Goal: Task Accomplishment & Management: Manage account settings

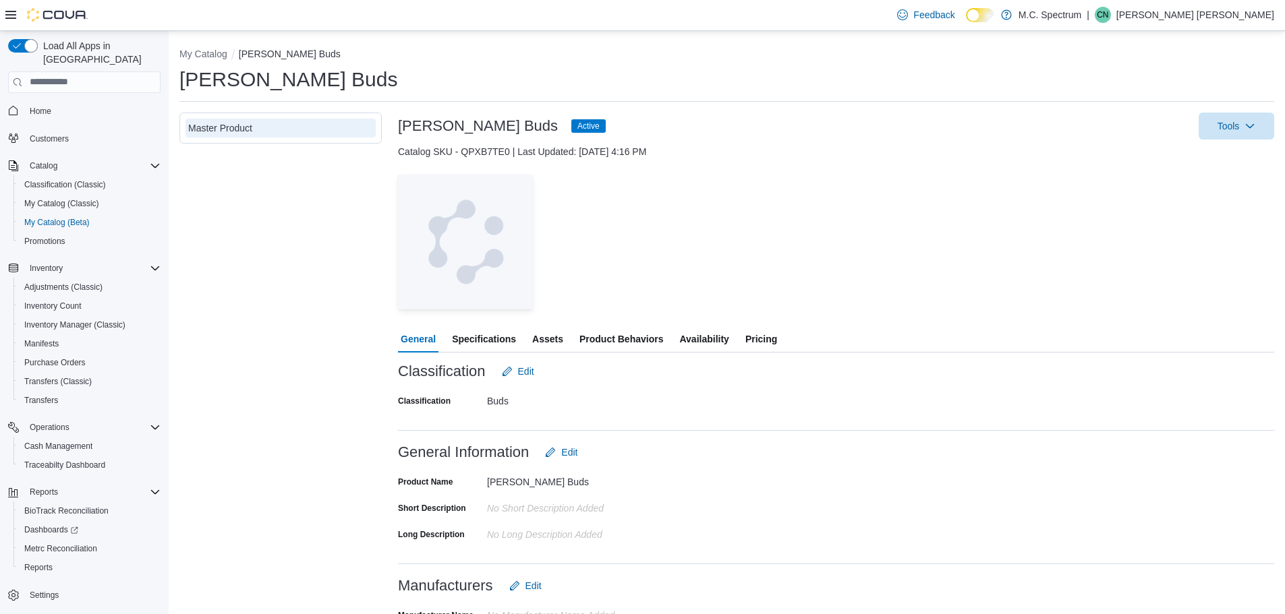
click at [764, 340] on span "Pricing" at bounding box center [761, 339] width 32 height 27
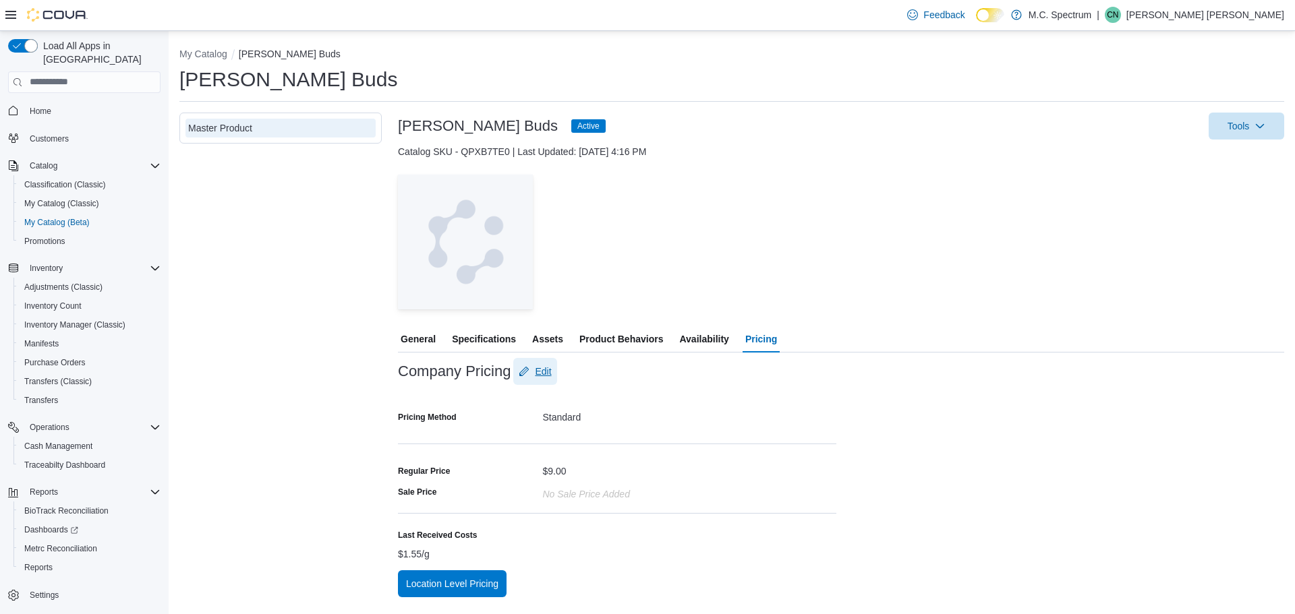
click at [540, 373] on span "Edit" at bounding box center [543, 371] width 16 height 13
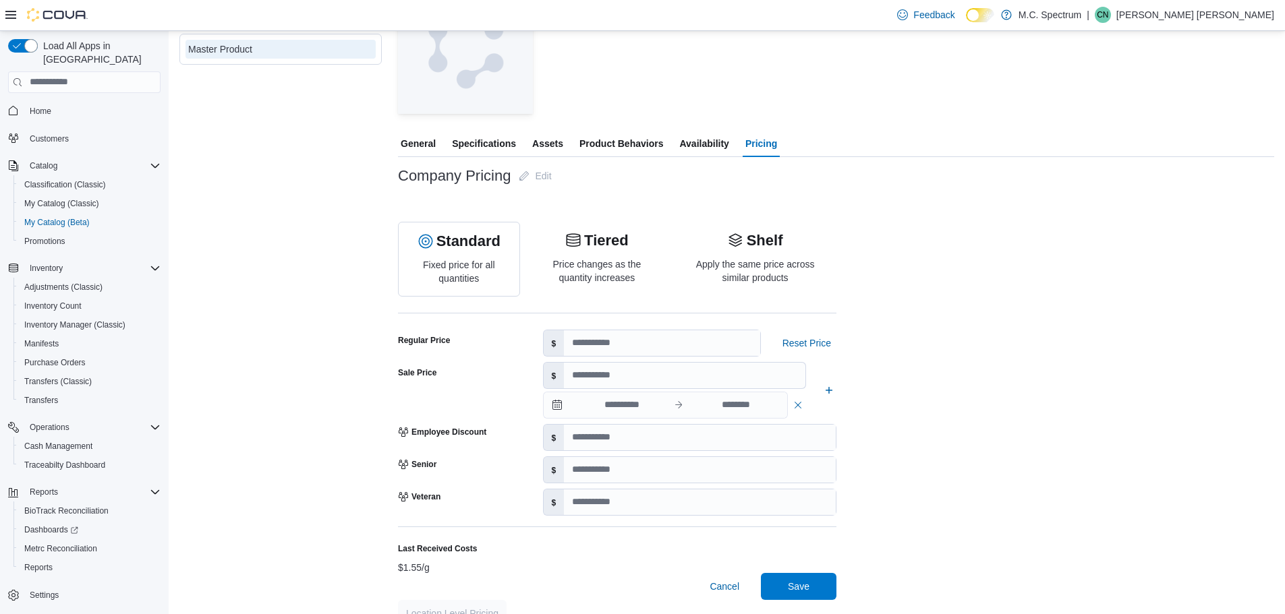
scroll to position [202, 0]
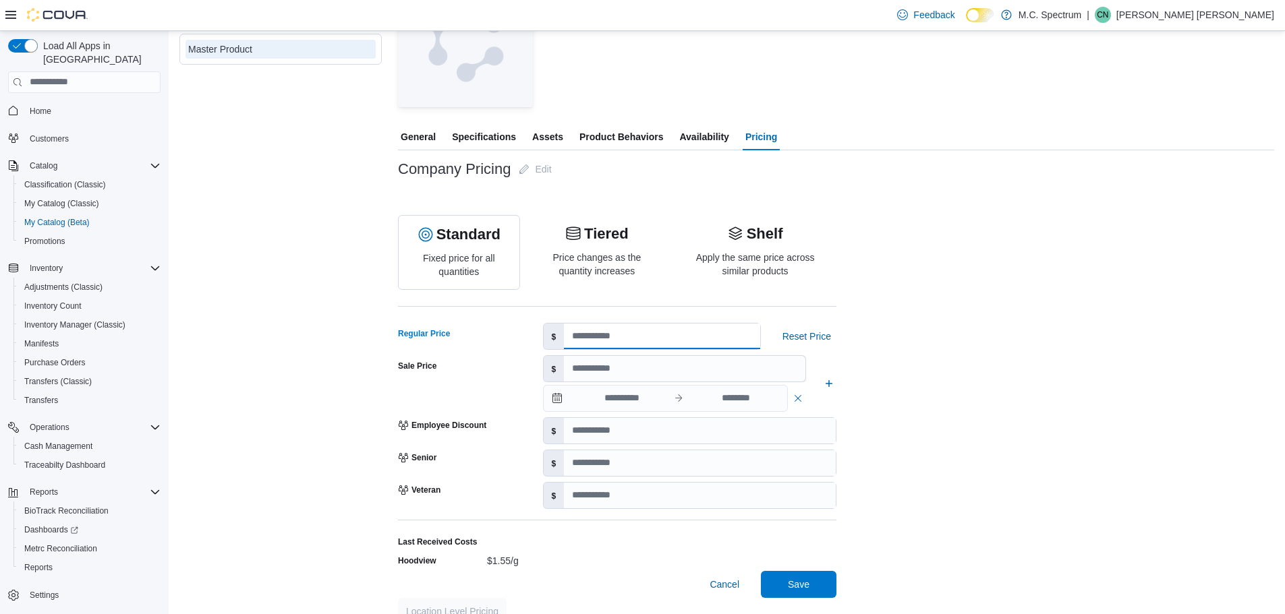
click at [606, 333] on input "*" at bounding box center [662, 337] width 196 height 26
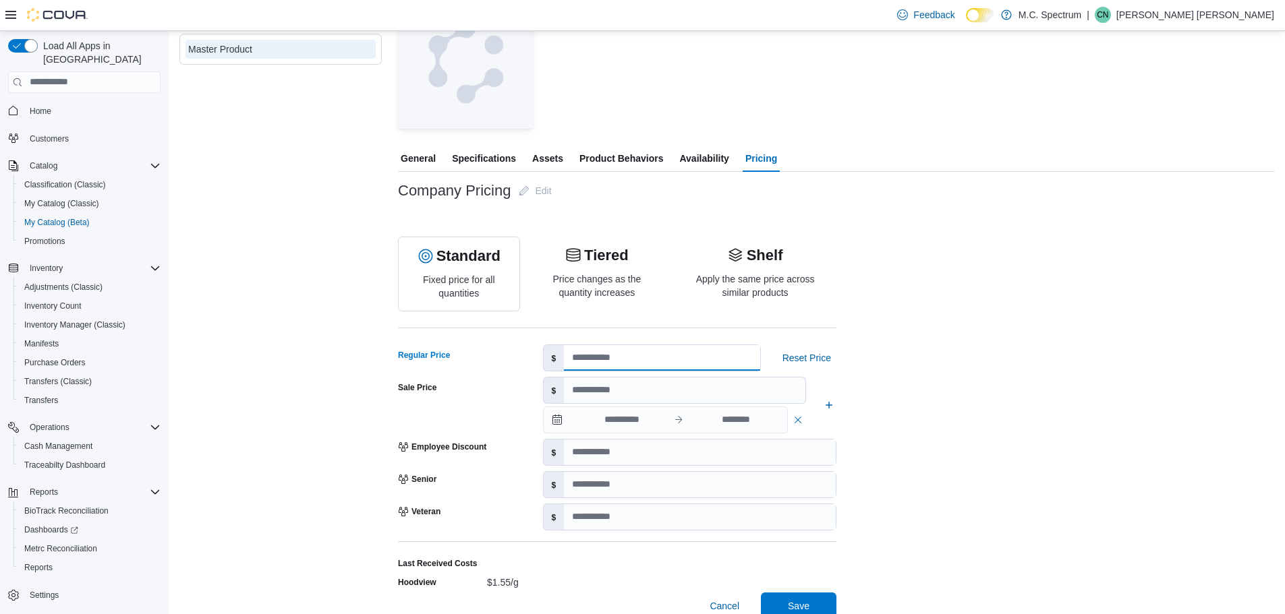
scroll to position [156, 0]
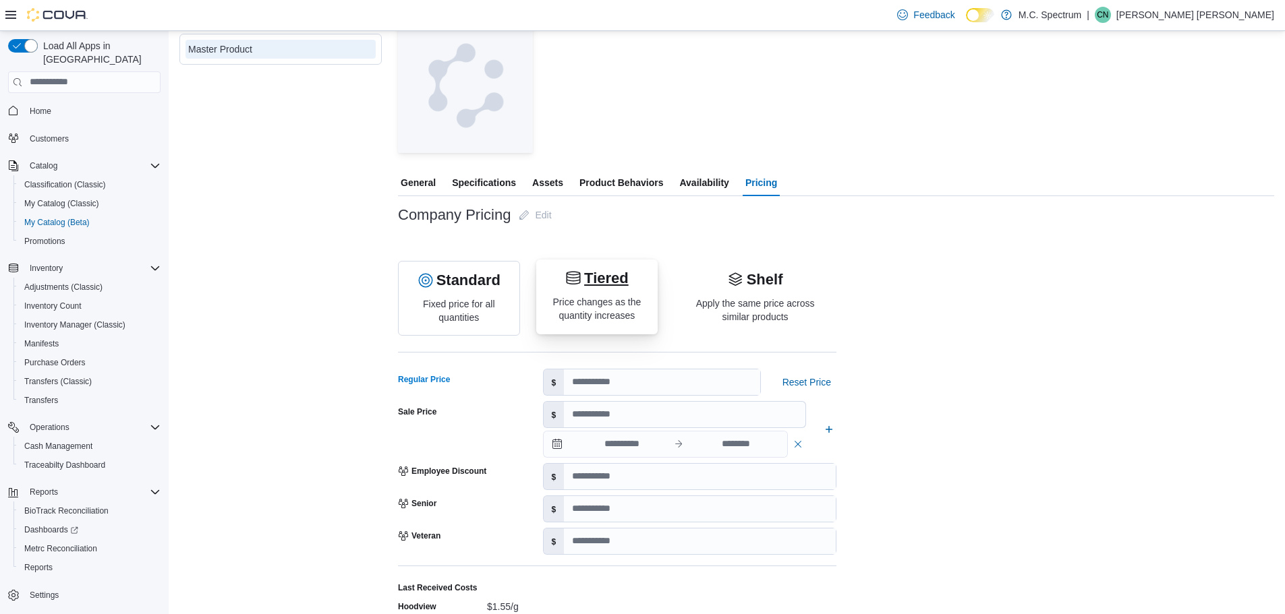
click at [580, 310] on p "Price changes as the quantity increases" at bounding box center [597, 308] width 100 height 27
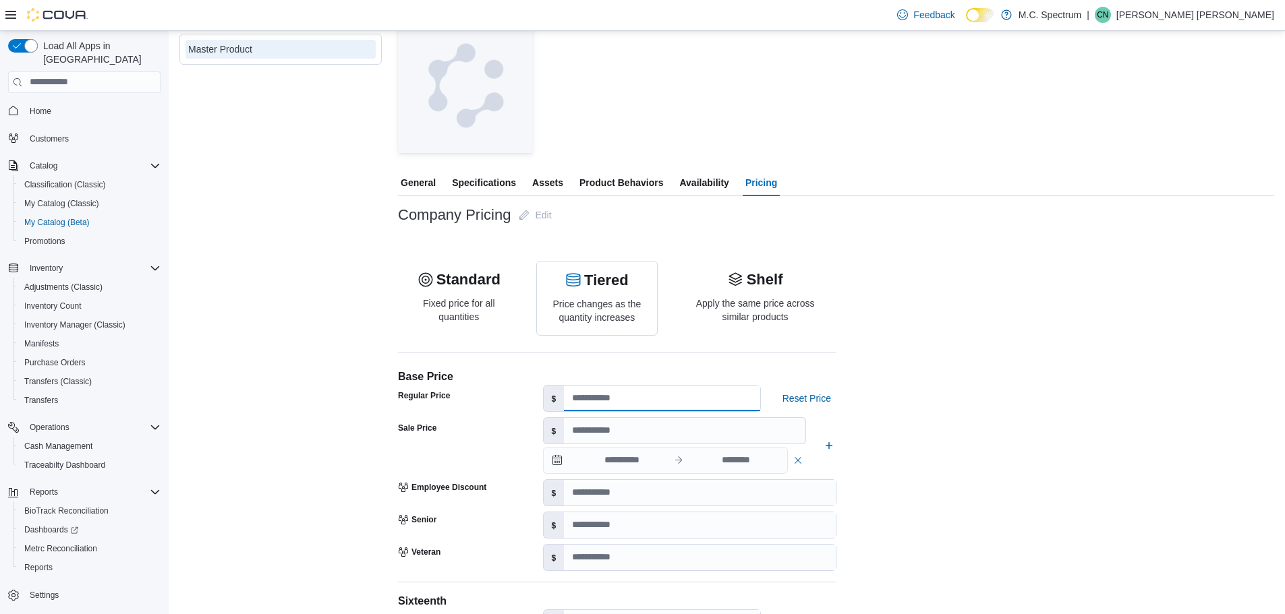
click at [638, 395] on input "*" at bounding box center [662, 399] width 196 height 26
click at [720, 279] on p "Shelf" at bounding box center [755, 280] width 141 height 20
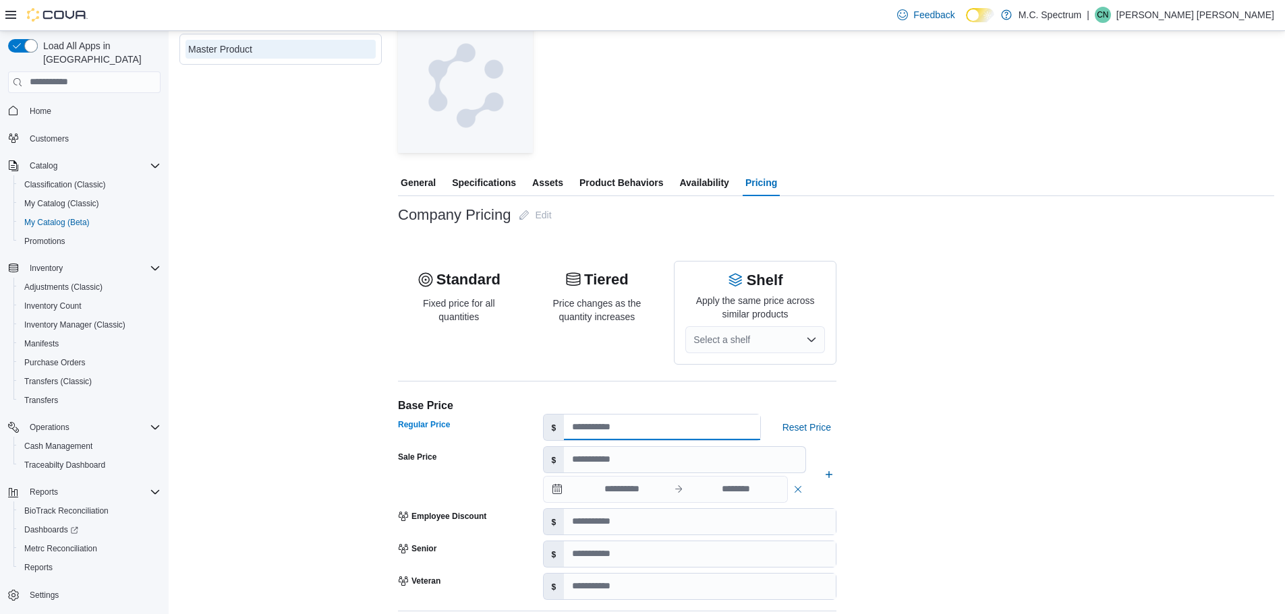
click at [620, 428] on input "*" at bounding box center [662, 428] width 196 height 26
click at [632, 466] on input "number" at bounding box center [684, 460] width 241 height 26
click at [598, 181] on span "Product Behaviors" at bounding box center [621, 182] width 84 height 27
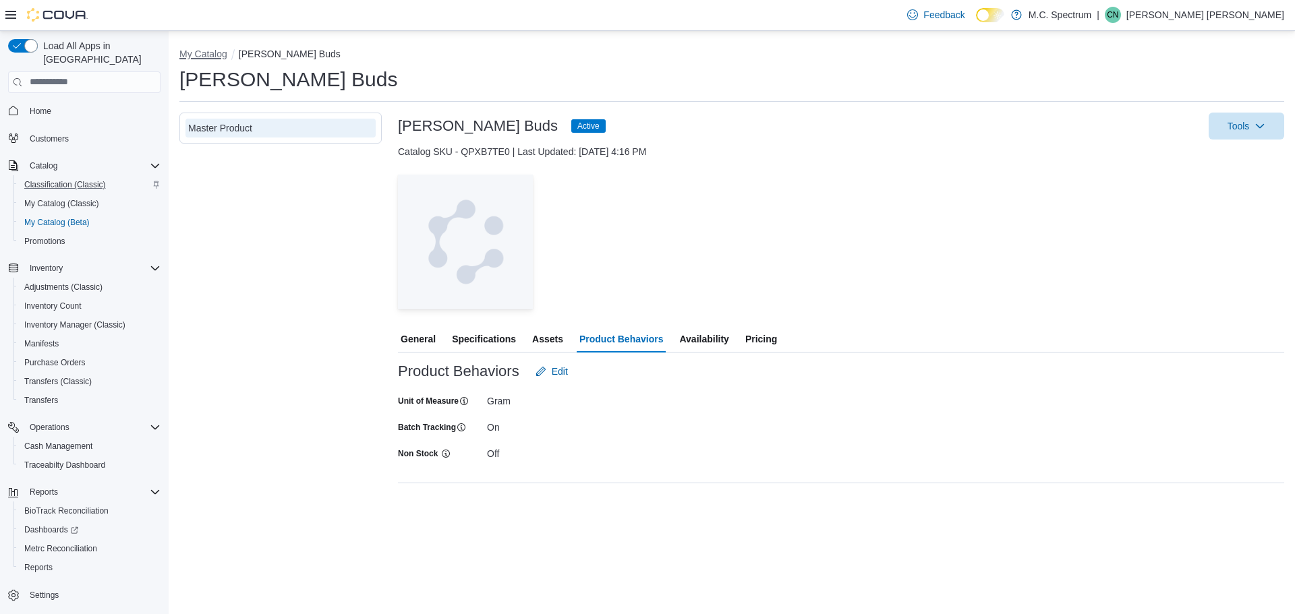
click at [196, 50] on button "My Catalog" at bounding box center [203, 54] width 48 height 11
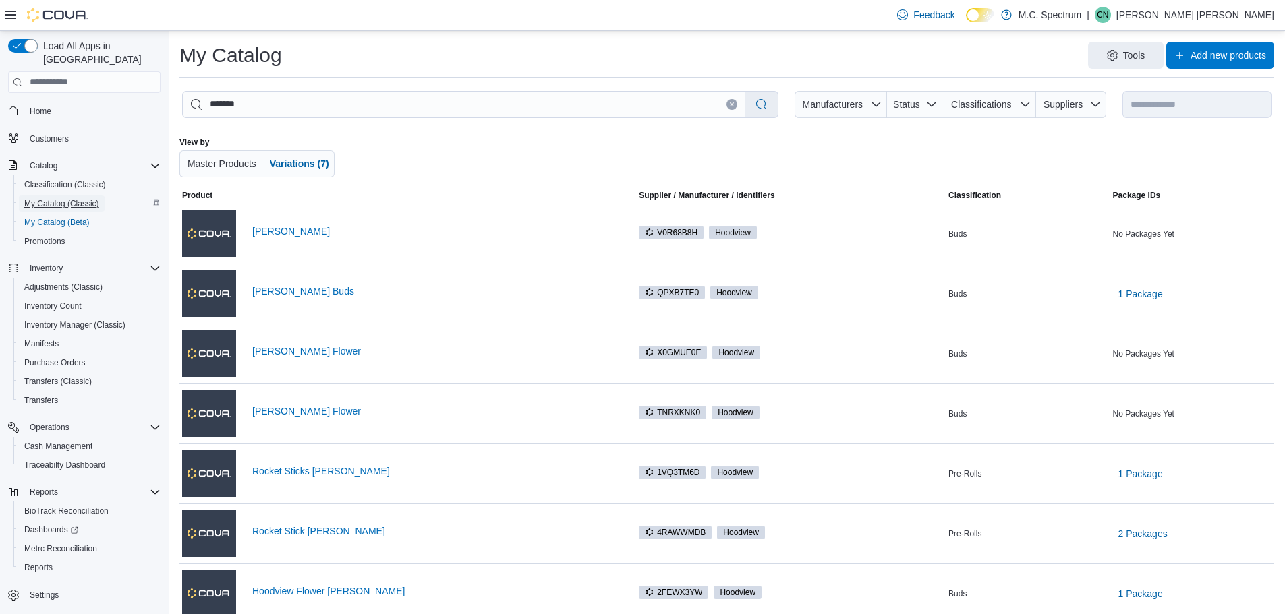
click at [73, 196] on span "My Catalog (Classic)" at bounding box center [61, 204] width 75 height 16
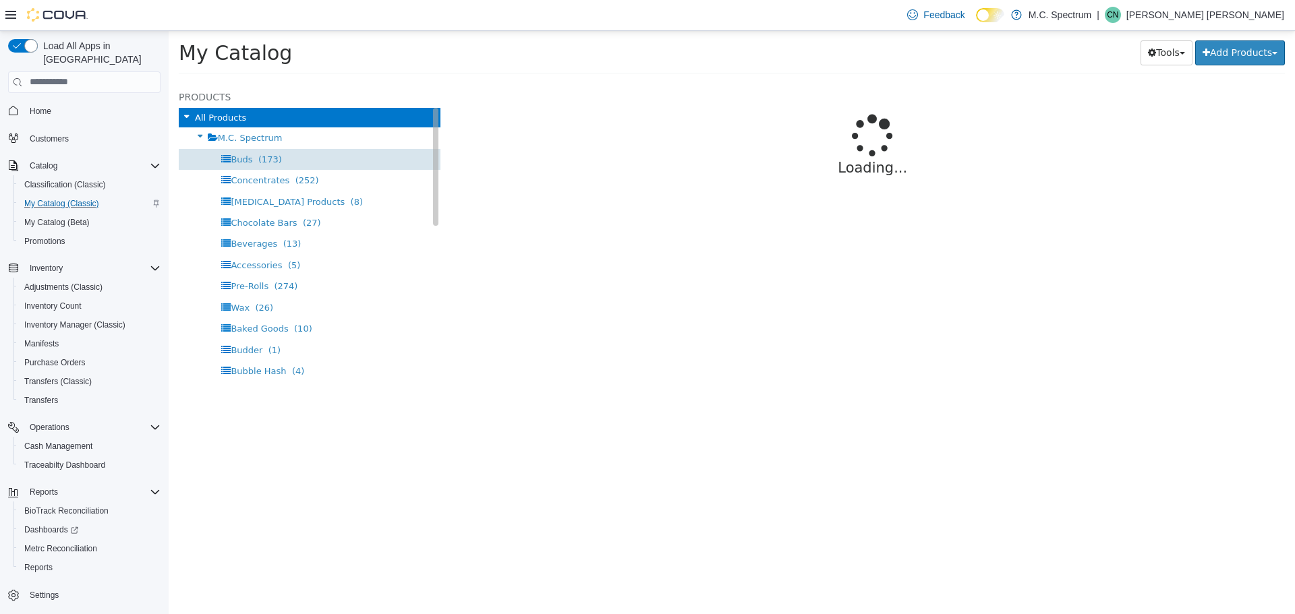
select select "**********"
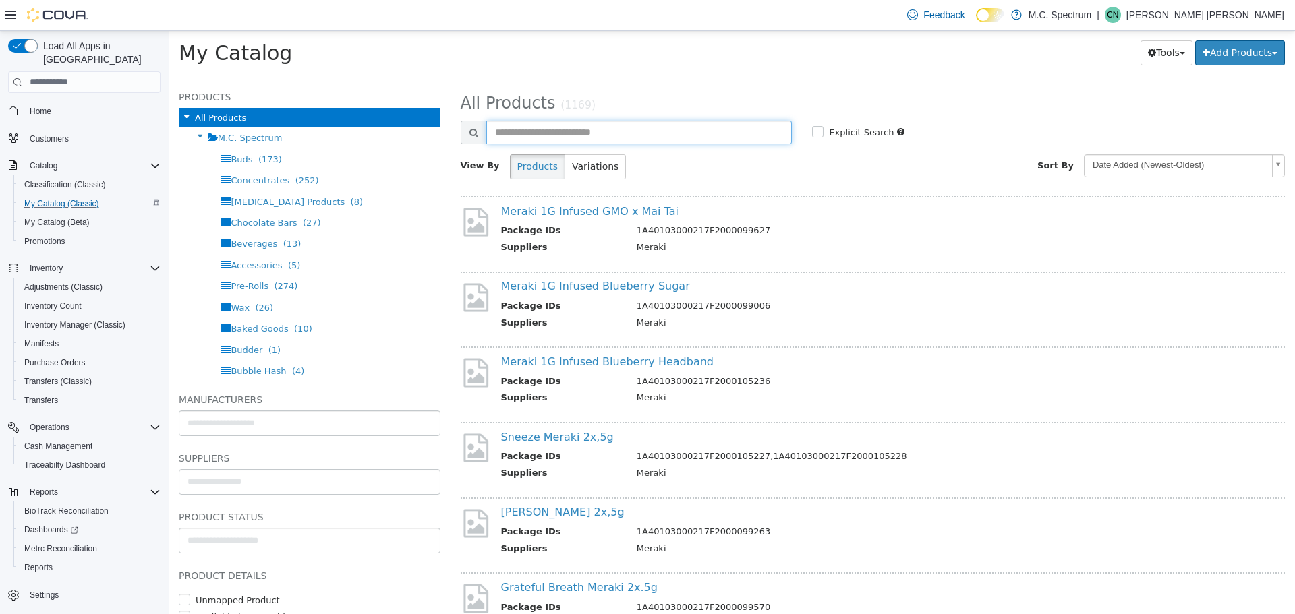
click at [620, 138] on input "text" at bounding box center [639, 132] width 306 height 24
type input "*********"
select select "**********"
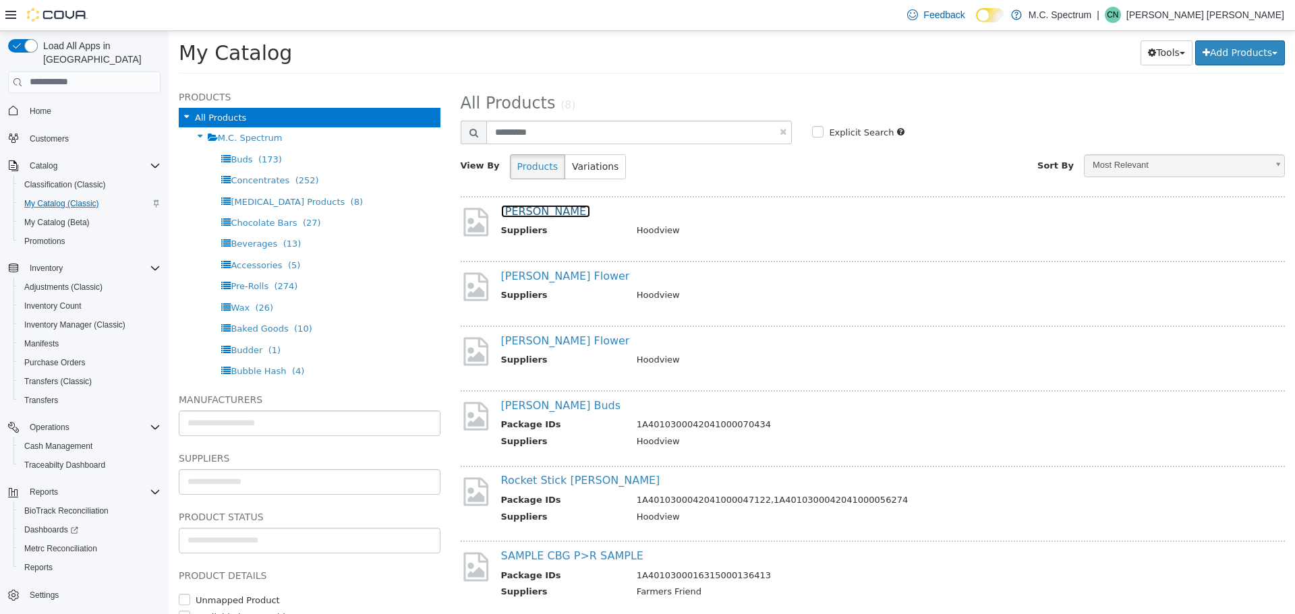
click at [534, 215] on link "[PERSON_NAME]" at bounding box center [546, 210] width 90 height 13
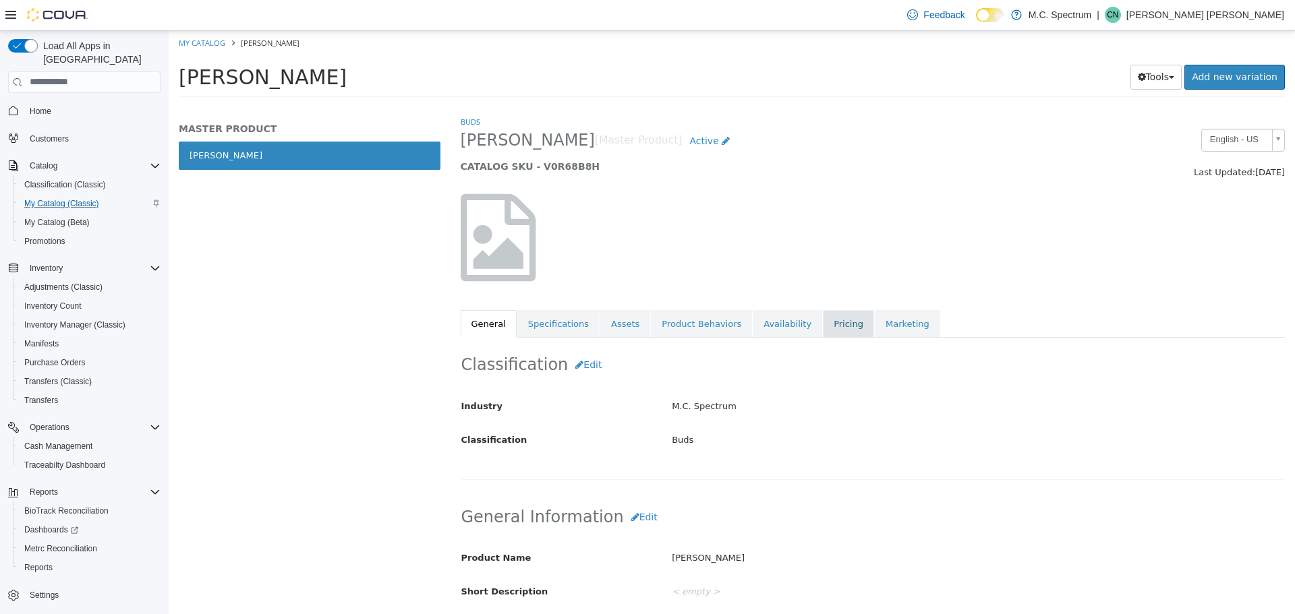
click at [823, 318] on link "Pricing" at bounding box center [848, 324] width 51 height 28
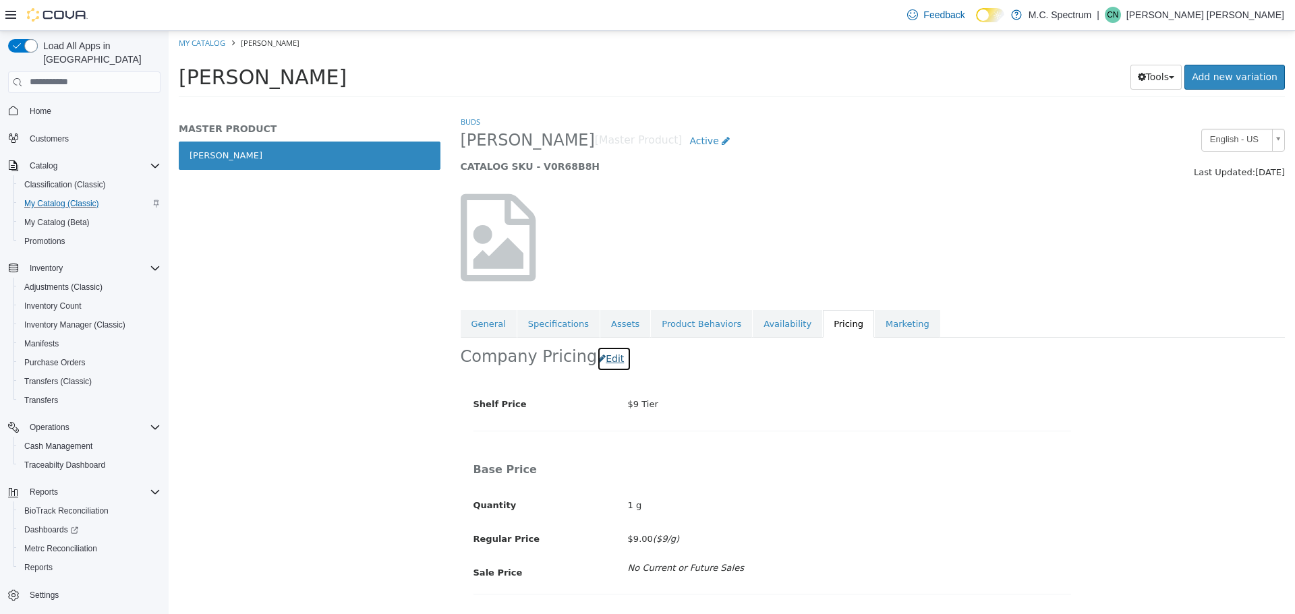
click at [612, 358] on button "Edit" at bounding box center [614, 358] width 34 height 25
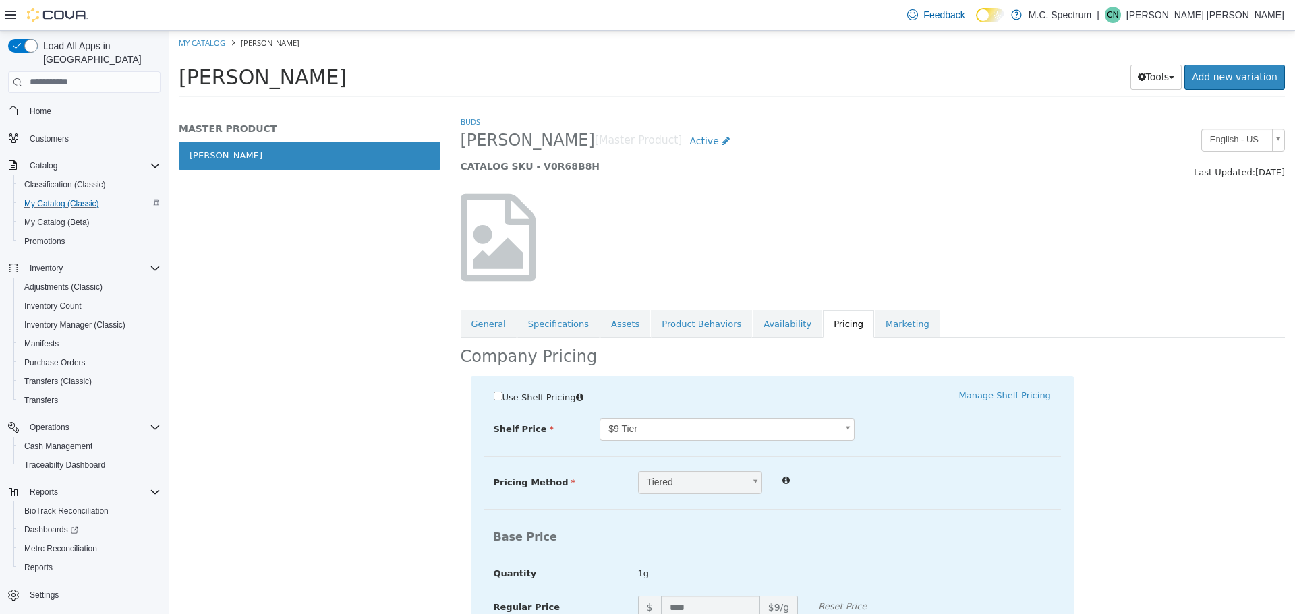
click at [643, 362] on div "Buds [PERSON_NAME] [Master Product] Active CATALOG SKU - V0R68B8H English - US …" at bounding box center [873, 364] width 845 height 499
select select "**********"
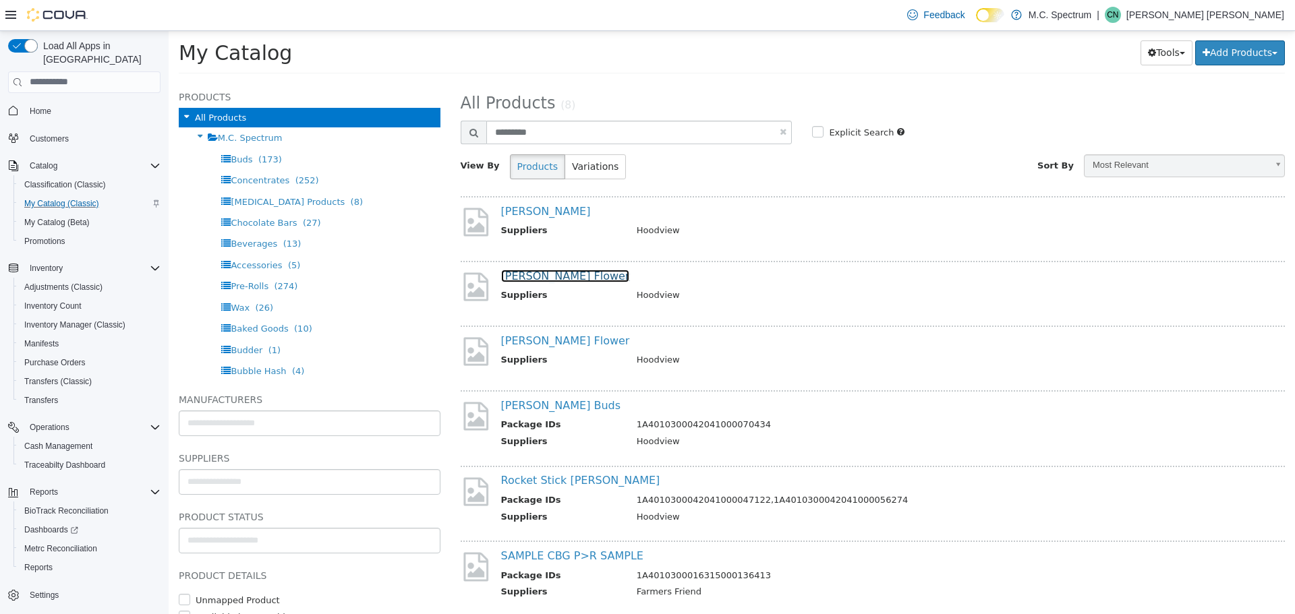
click at [570, 272] on link "[PERSON_NAME] Flower" at bounding box center [565, 275] width 129 height 13
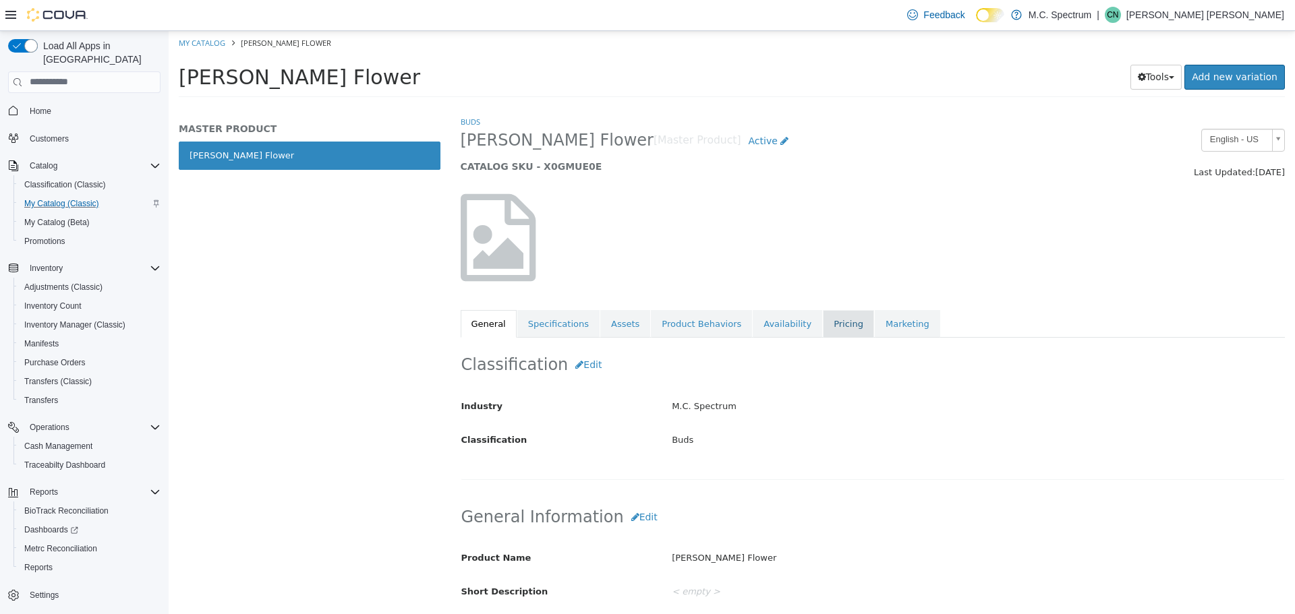
click at [826, 324] on link "Pricing" at bounding box center [848, 324] width 51 height 28
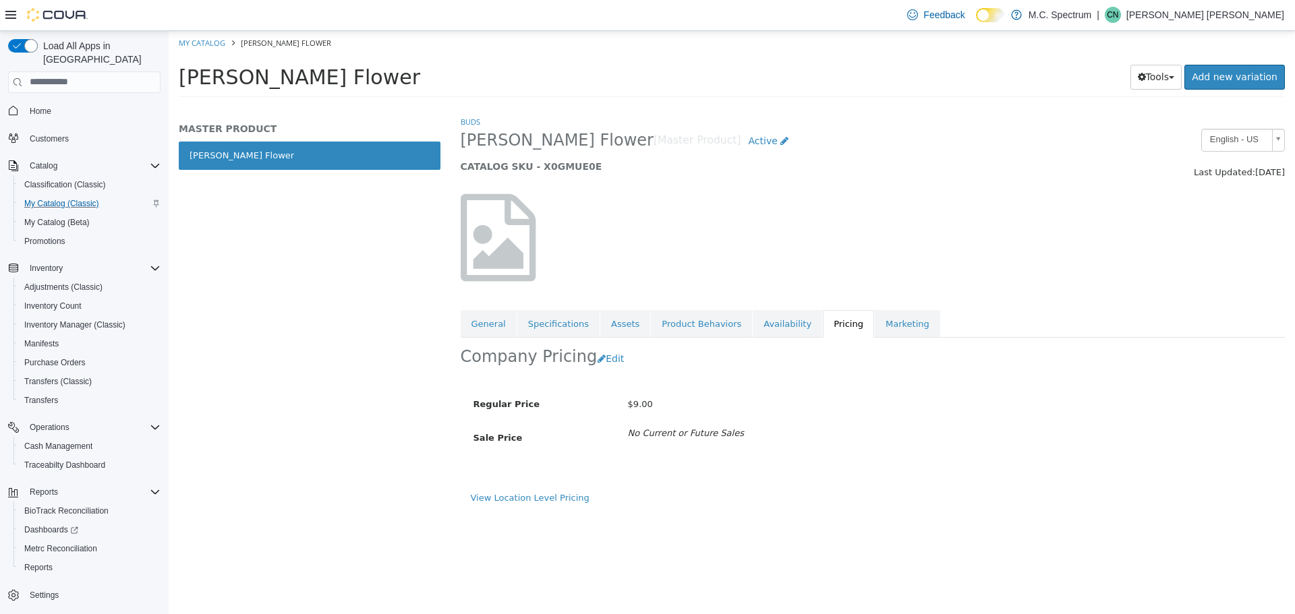
click at [577, 359] on h2 "Company Pricing" at bounding box center [529, 356] width 137 height 21
click at [603, 360] on button "Edit" at bounding box center [614, 358] width 34 height 25
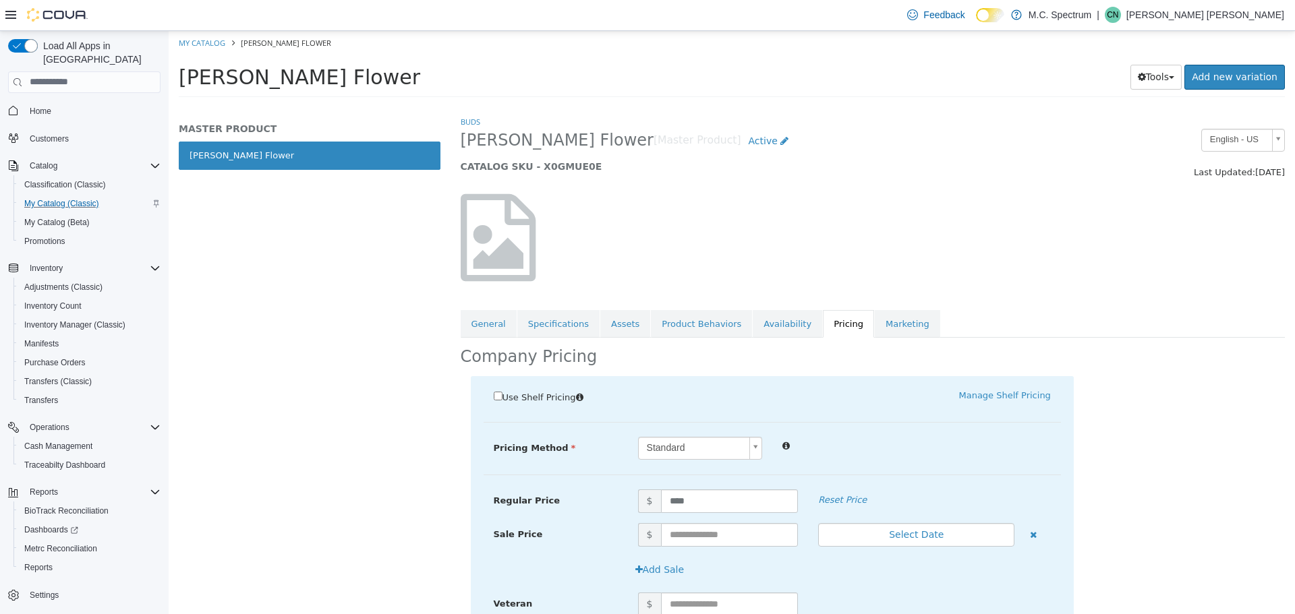
click at [505, 397] on span "Use Shelf Pricing" at bounding box center [539, 397] width 74 height 10
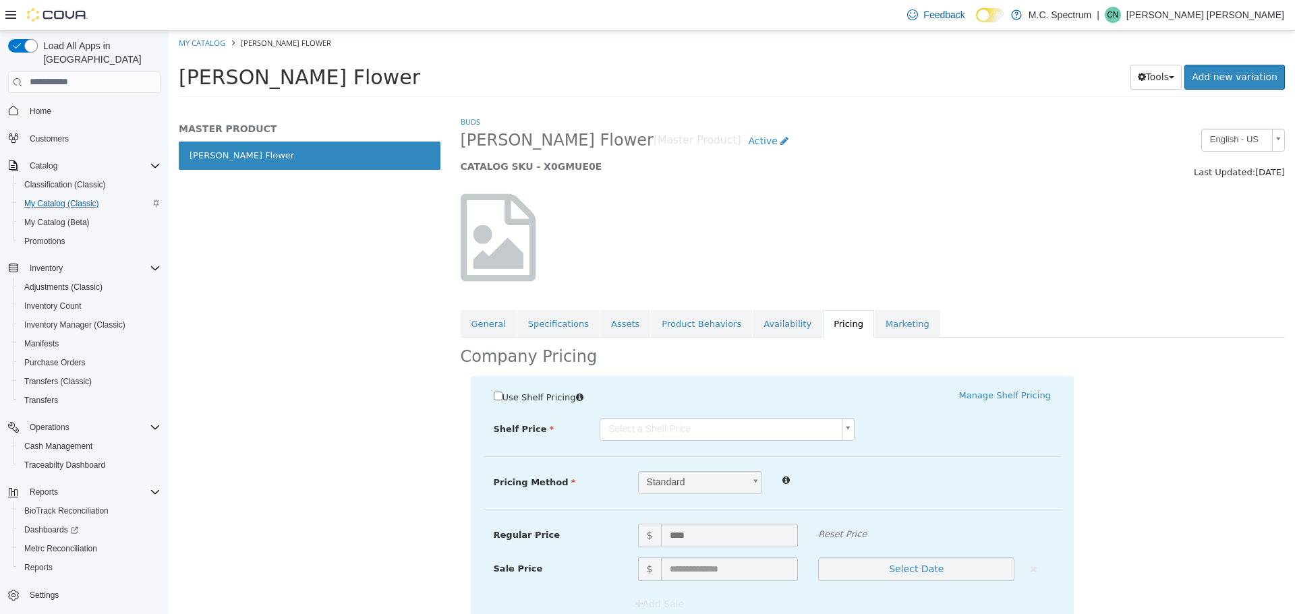
click at [690, 105] on body "Saving Bulk Changes... × My Catalog [PERSON_NAME] Rabbit Flower [PERSON_NAME] R…" at bounding box center [732, 67] width 1126 height 75
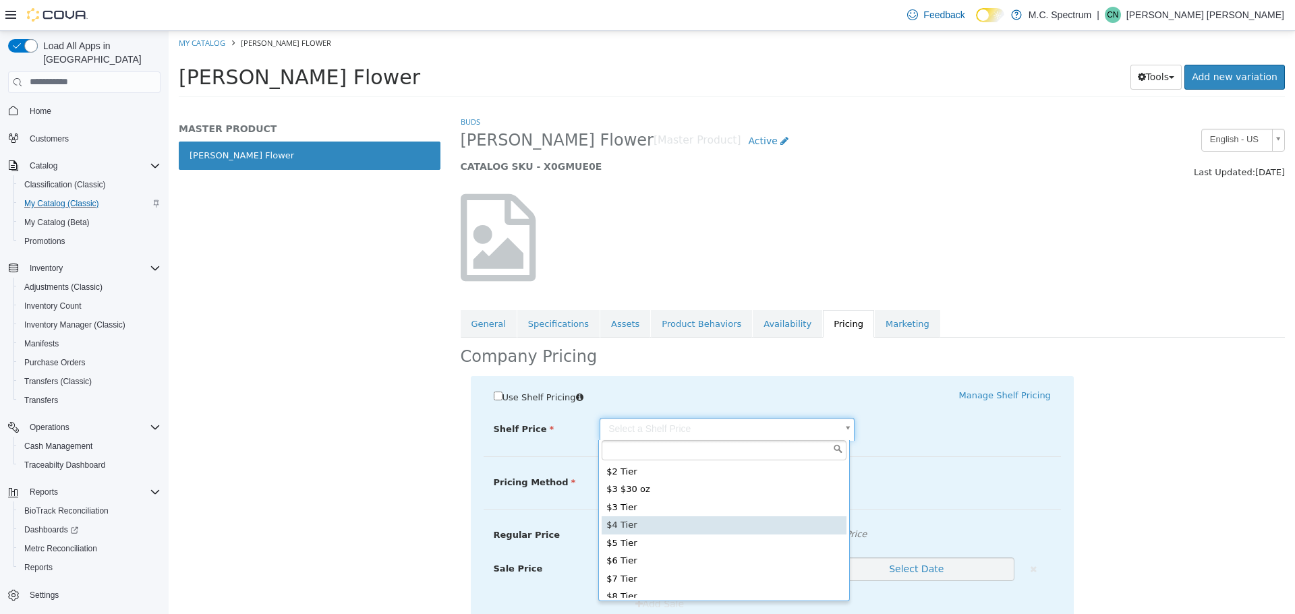
scroll to position [80, 0]
type input "*****"
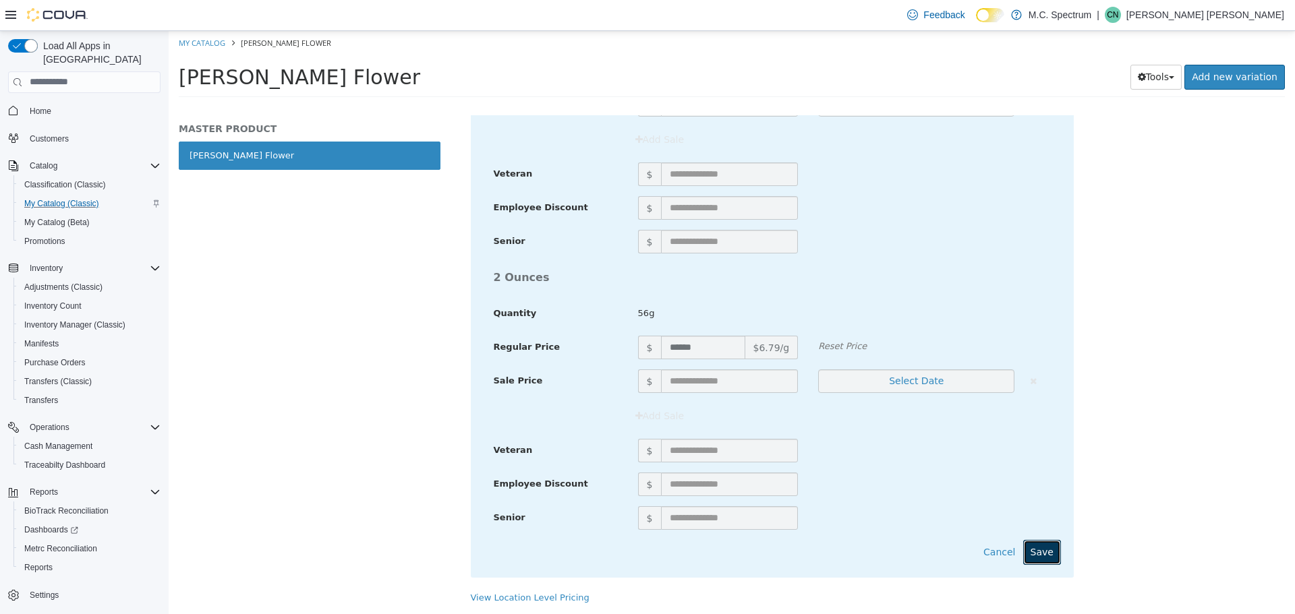
click at [1043, 546] on button "Save" at bounding box center [1042, 552] width 38 height 25
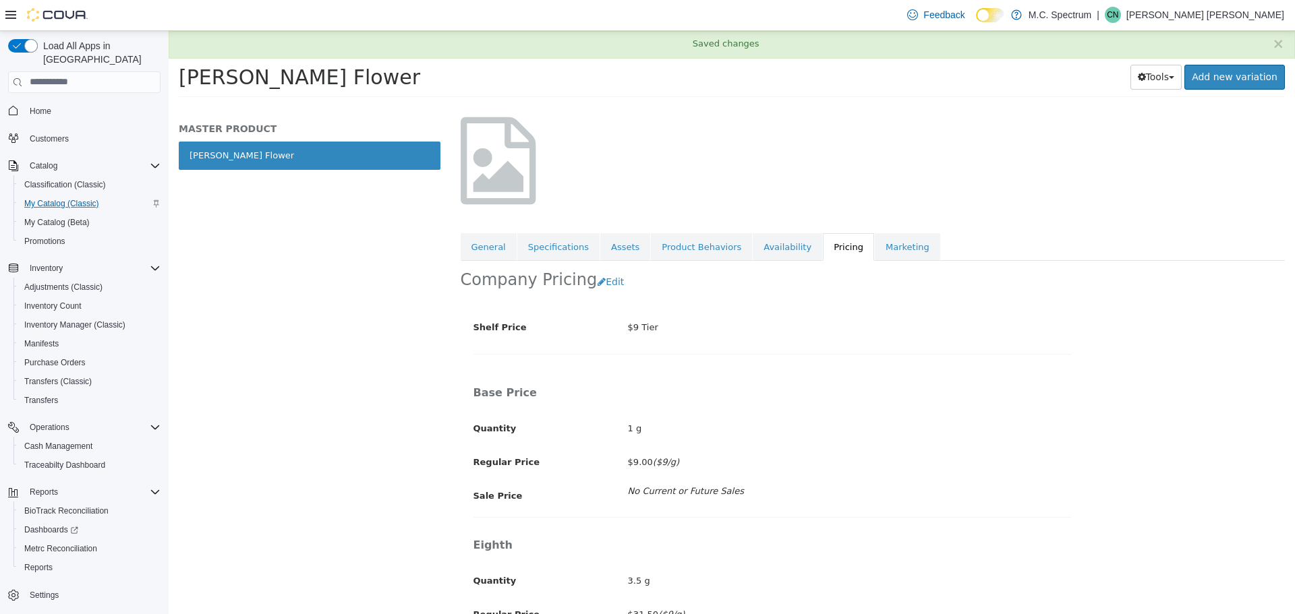
scroll to position [0, 0]
